Goal: Information Seeking & Learning: Learn about a topic

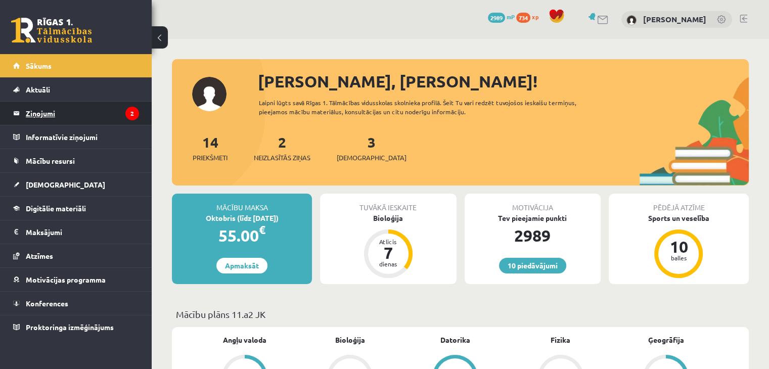
click at [99, 103] on legend "Ziņojumi 2" at bounding box center [82, 113] width 113 height 23
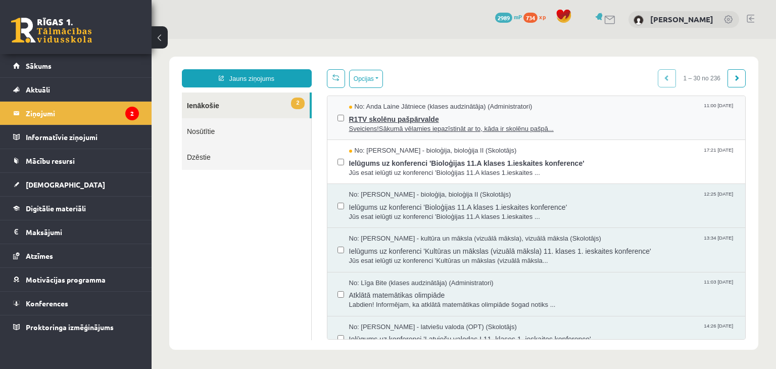
click at [398, 113] on span "R1TV skolēnu pašpārvalde" at bounding box center [542, 118] width 387 height 13
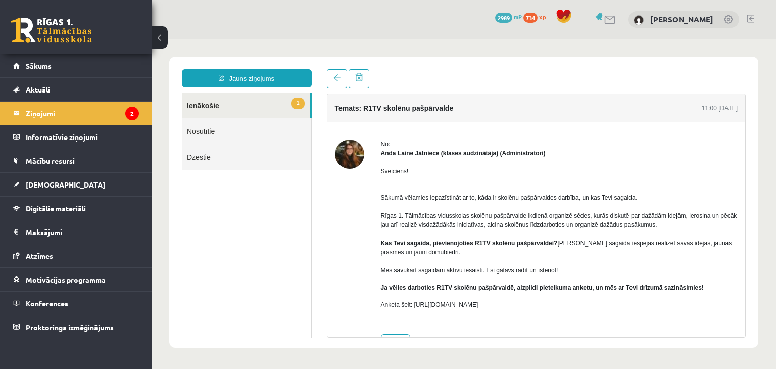
click at [43, 104] on legend "Ziņojumi 2" at bounding box center [82, 113] width 113 height 23
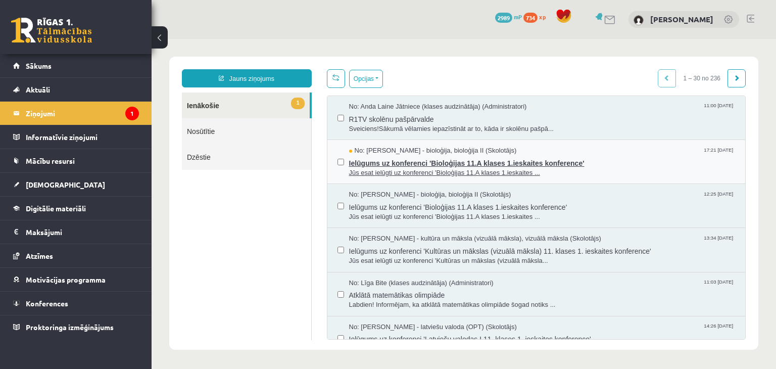
click at [386, 165] on span "Ielūgums uz konferenci 'Bioloģijas 11.A klases 1.ieskaites konference'" at bounding box center [542, 162] width 387 height 13
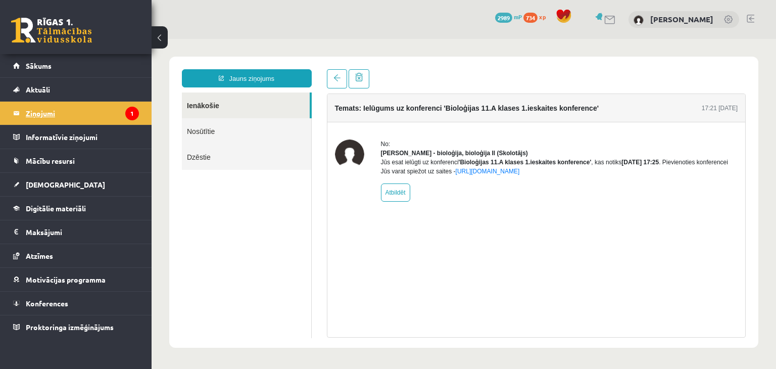
click at [67, 121] on legend "Ziņojumi 1" at bounding box center [82, 113] width 113 height 23
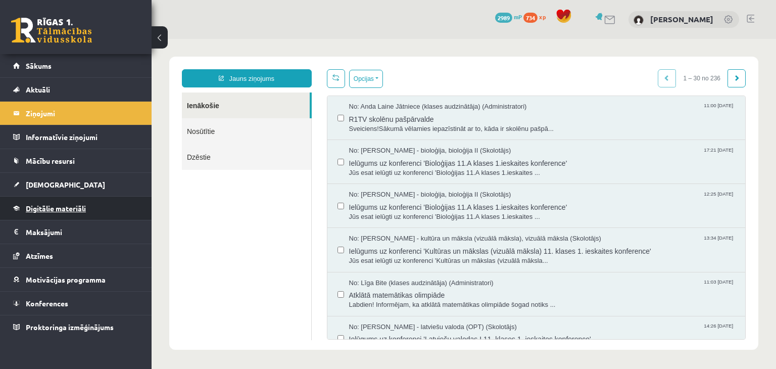
click at [54, 209] on span "Digitālie materiāli" at bounding box center [56, 208] width 60 height 9
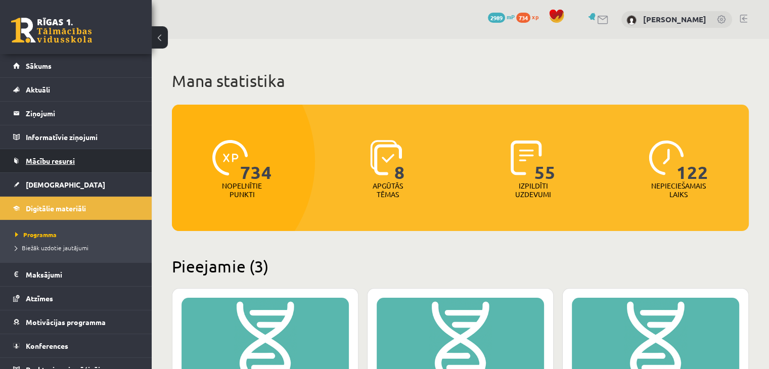
click at [40, 166] on link "Mācību resursi" at bounding box center [76, 160] width 126 height 23
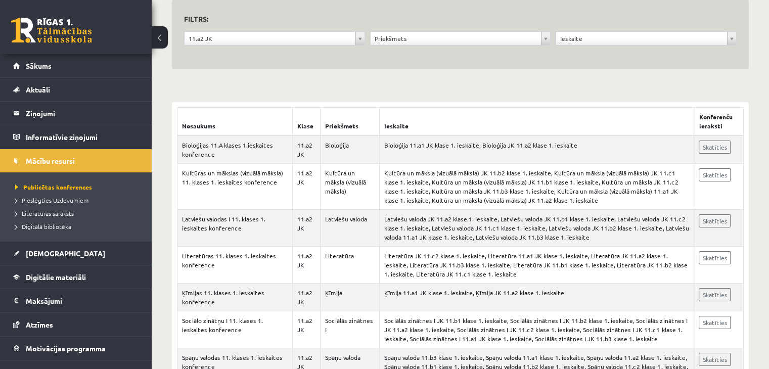
scroll to position [101, 0]
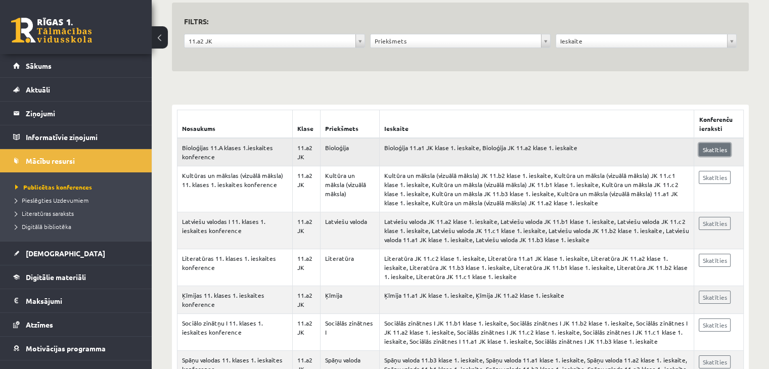
click at [722, 150] on link "Skatīties" at bounding box center [715, 149] width 32 height 13
